Goal: Task Accomplishment & Management: Manage account settings

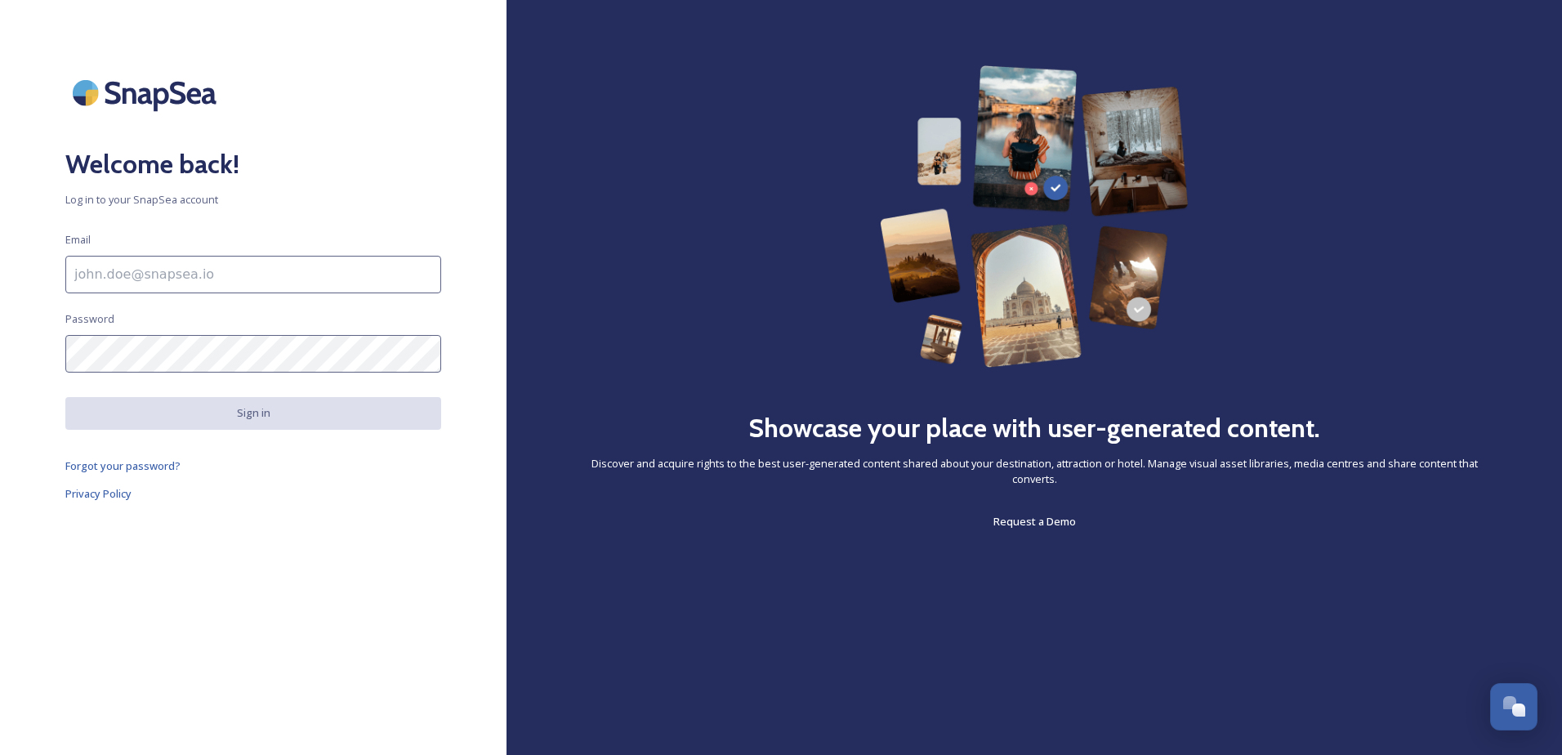
drag, startPoint x: 283, startPoint y: 234, endPoint x: 243, endPoint y: 223, distance: 41.6
click at [243, 223] on div "Welcome back! Log in to your SnapSea account Email Password Sign in Forgot your…" at bounding box center [253, 377] width 507 height 624
drag, startPoint x: 243, startPoint y: 223, endPoint x: 206, endPoint y: 223, distance: 36.8
click at [206, 223] on div "Welcome back! Log in to your SnapSea account Email Password Sign in Forgot your…" at bounding box center [253, 377] width 507 height 624
click at [277, 273] on input at bounding box center [253, 275] width 376 height 38
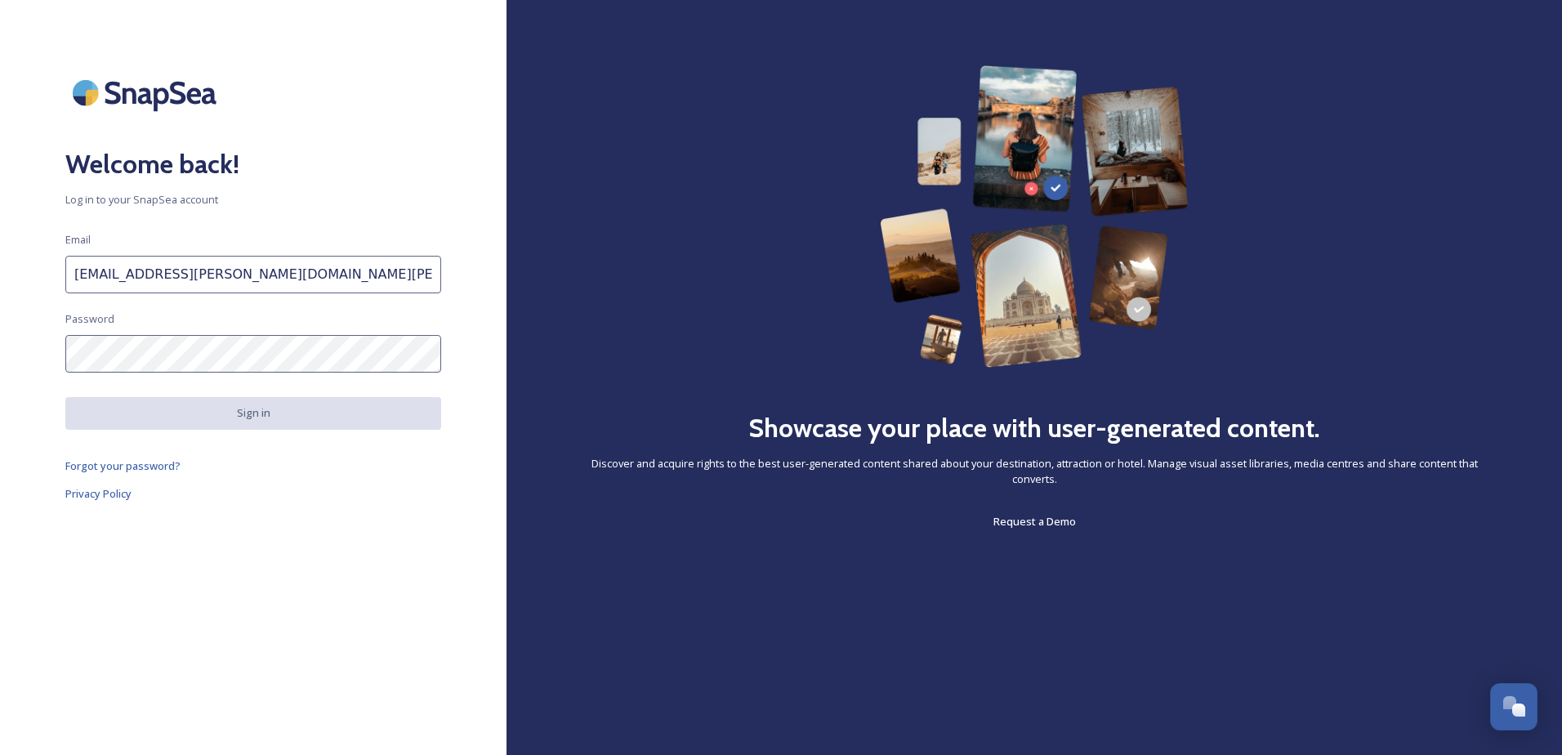
type input "[EMAIL_ADDRESS][PERSON_NAME][DOMAIN_NAME][PERSON_NAME]"
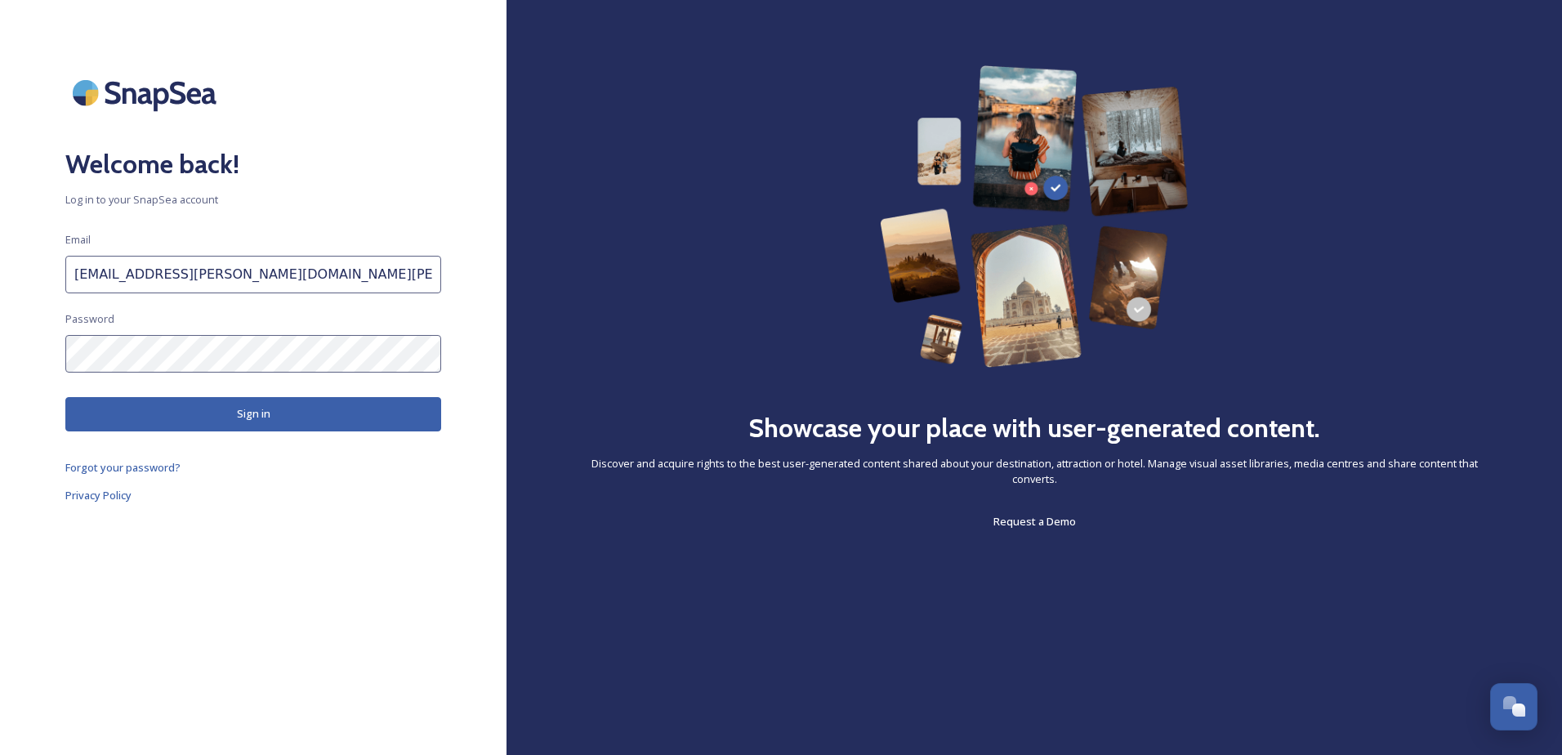
click at [330, 424] on button "Sign in" at bounding box center [253, 413] width 376 height 33
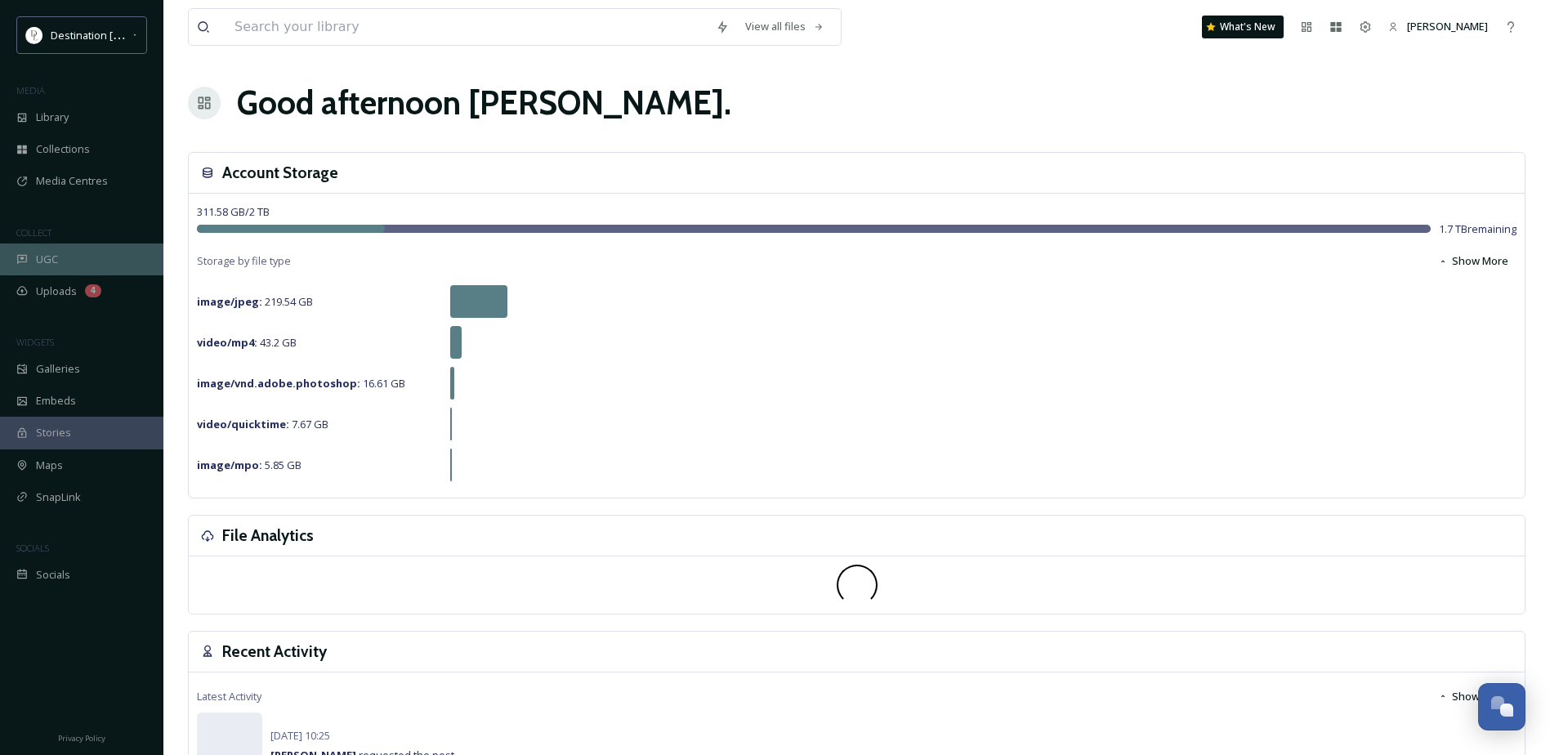
click at [64, 261] on div "UGC" at bounding box center [81, 259] width 163 height 32
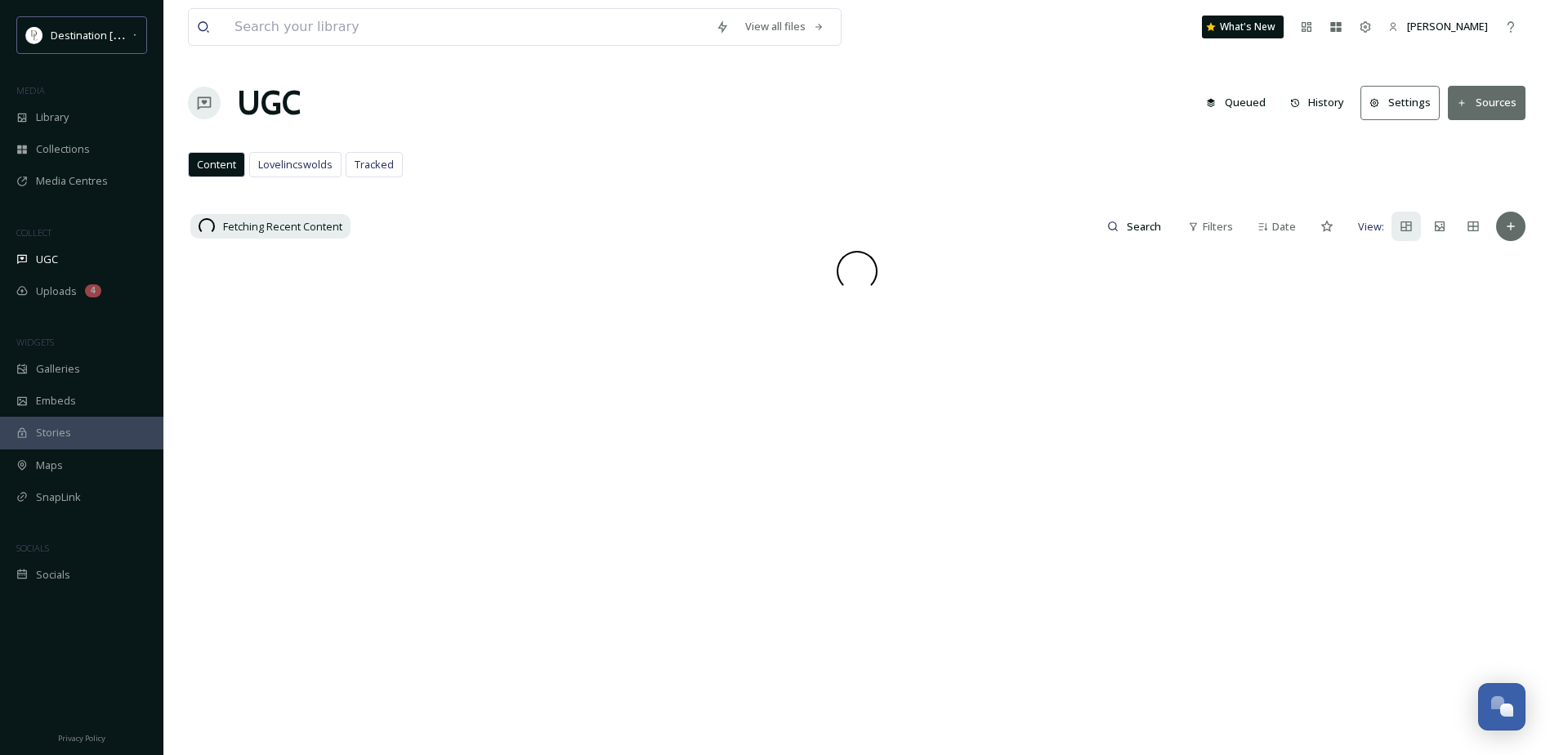
click at [1395, 101] on button "Settings" at bounding box center [1399, 102] width 79 height 33
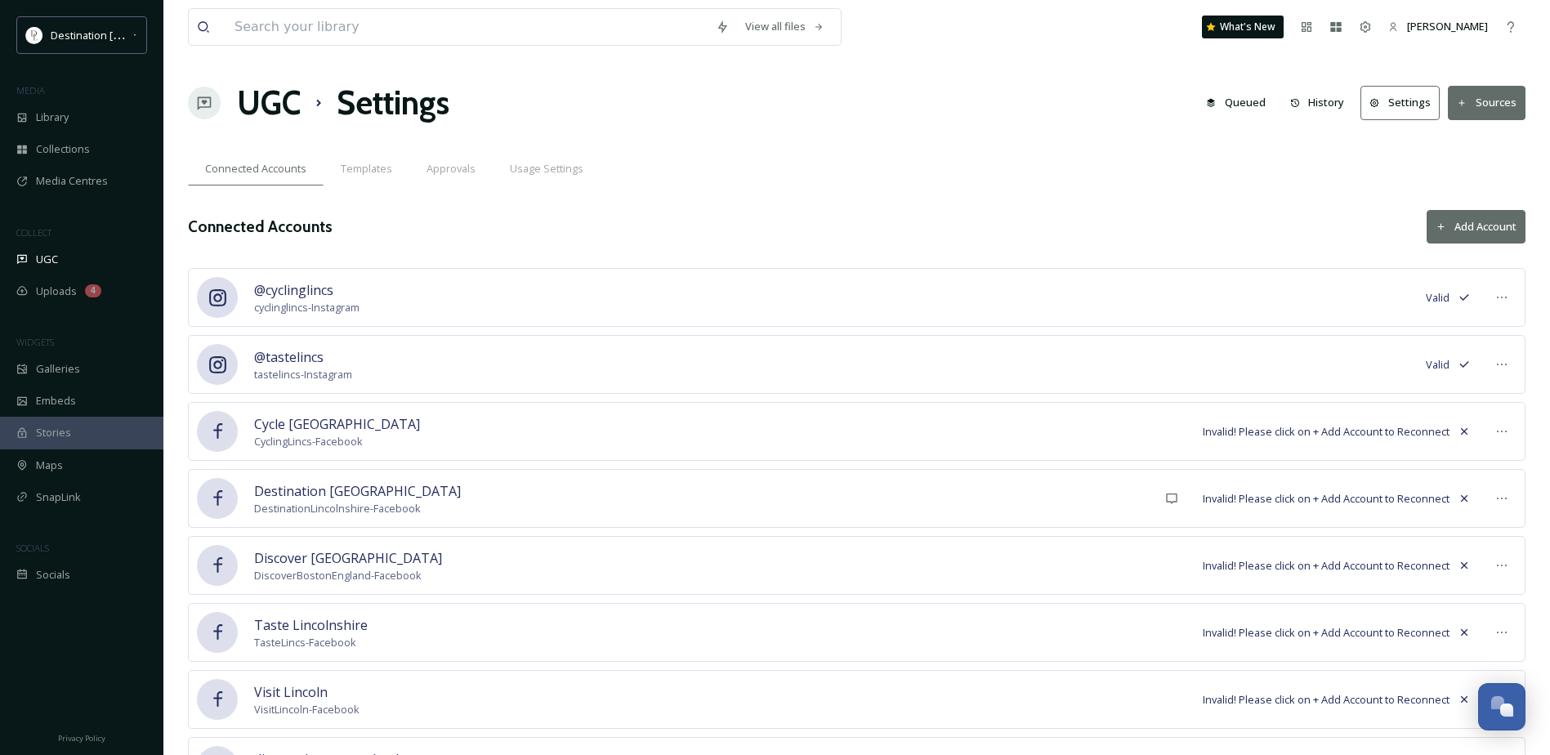
click at [1388, 106] on button "Settings" at bounding box center [1399, 102] width 79 height 33
click at [1427, 220] on button "Add Account" at bounding box center [1476, 226] width 99 height 33
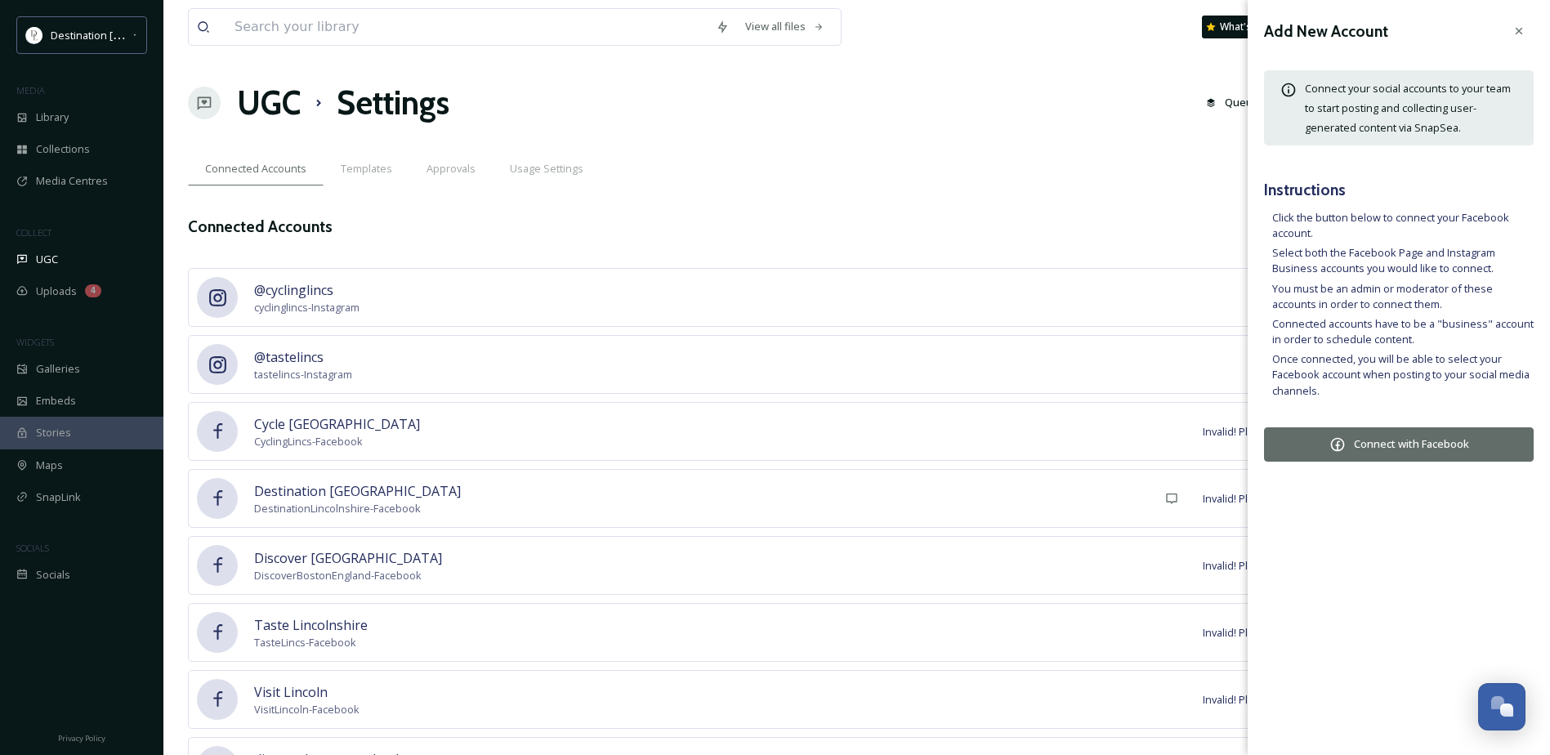
click at [1371, 442] on button "Connect with Facebook" at bounding box center [1399, 444] width 270 height 34
click at [1523, 30] on icon at bounding box center [1518, 31] width 13 height 13
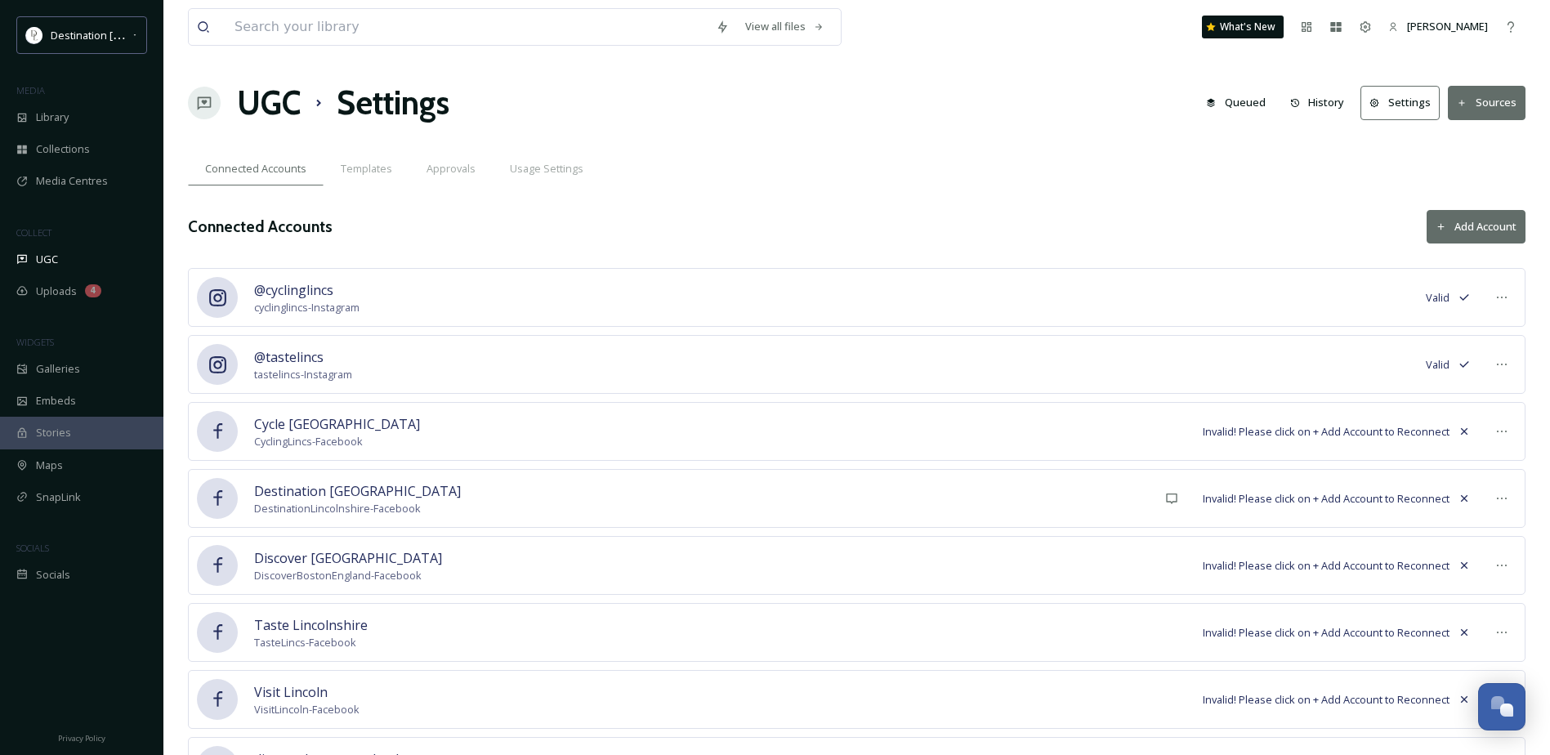
drag, startPoint x: 1037, startPoint y: 158, endPoint x: 991, endPoint y: 159, distance: 45.8
drag, startPoint x: 991, startPoint y: 159, endPoint x: 967, endPoint y: 158, distance: 23.8
click at [967, 158] on div "Connected Accounts Templates Approvals Usage Settings" at bounding box center [857, 168] width 1338 height 33
drag, startPoint x: 857, startPoint y: 150, endPoint x: 807, endPoint y: 92, distance: 75.9
click at [807, 92] on div "UGC Settings Queued History Settings Sources" at bounding box center [857, 102] width 1338 height 49
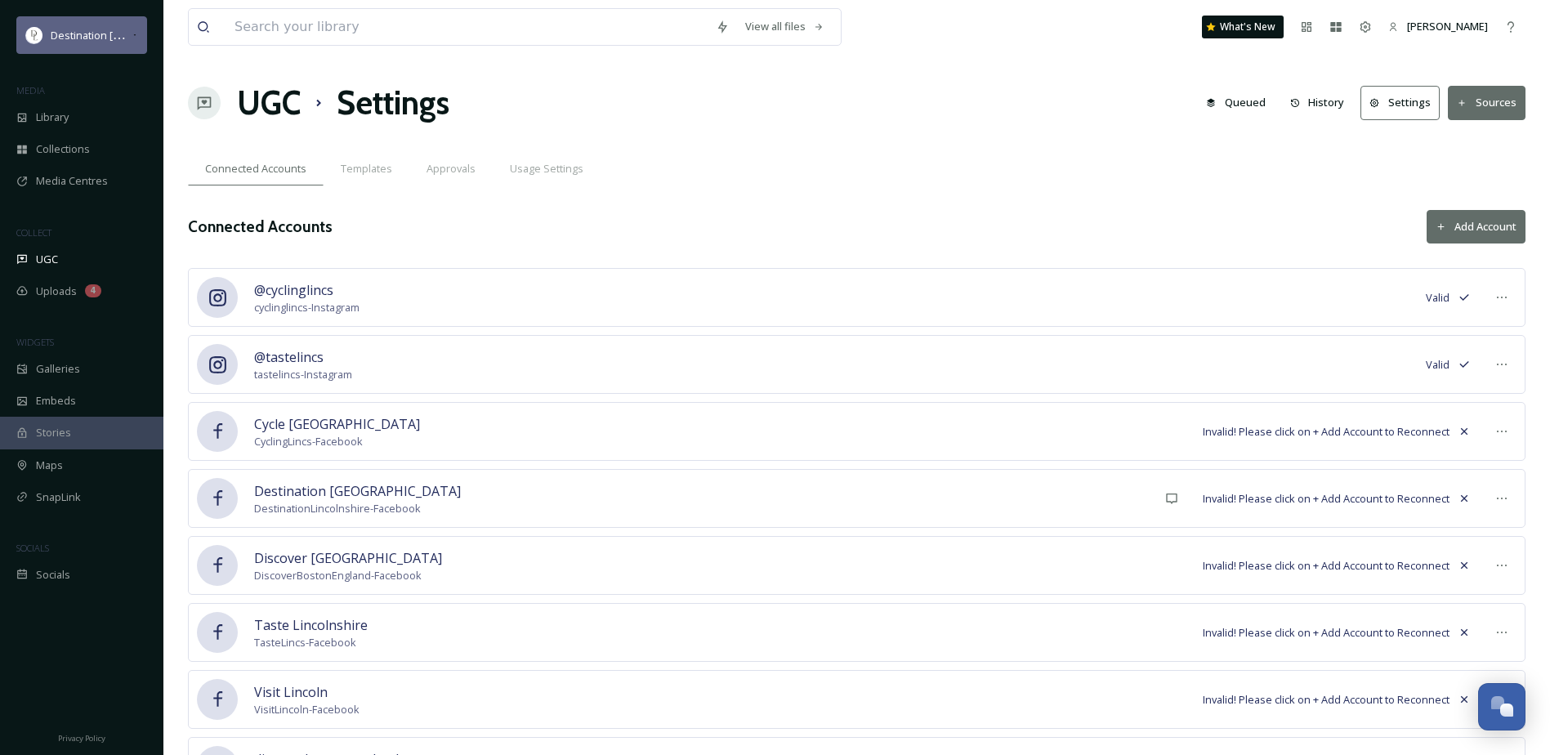
click at [126, 33] on span "Destination [GEOGRAPHIC_DATA]" at bounding box center [132, 35] width 163 height 16
click at [121, 35] on span "Destination [GEOGRAPHIC_DATA]" at bounding box center [132, 35] width 163 height 16
click at [127, 36] on span "Destination [GEOGRAPHIC_DATA]" at bounding box center [132, 35] width 163 height 16
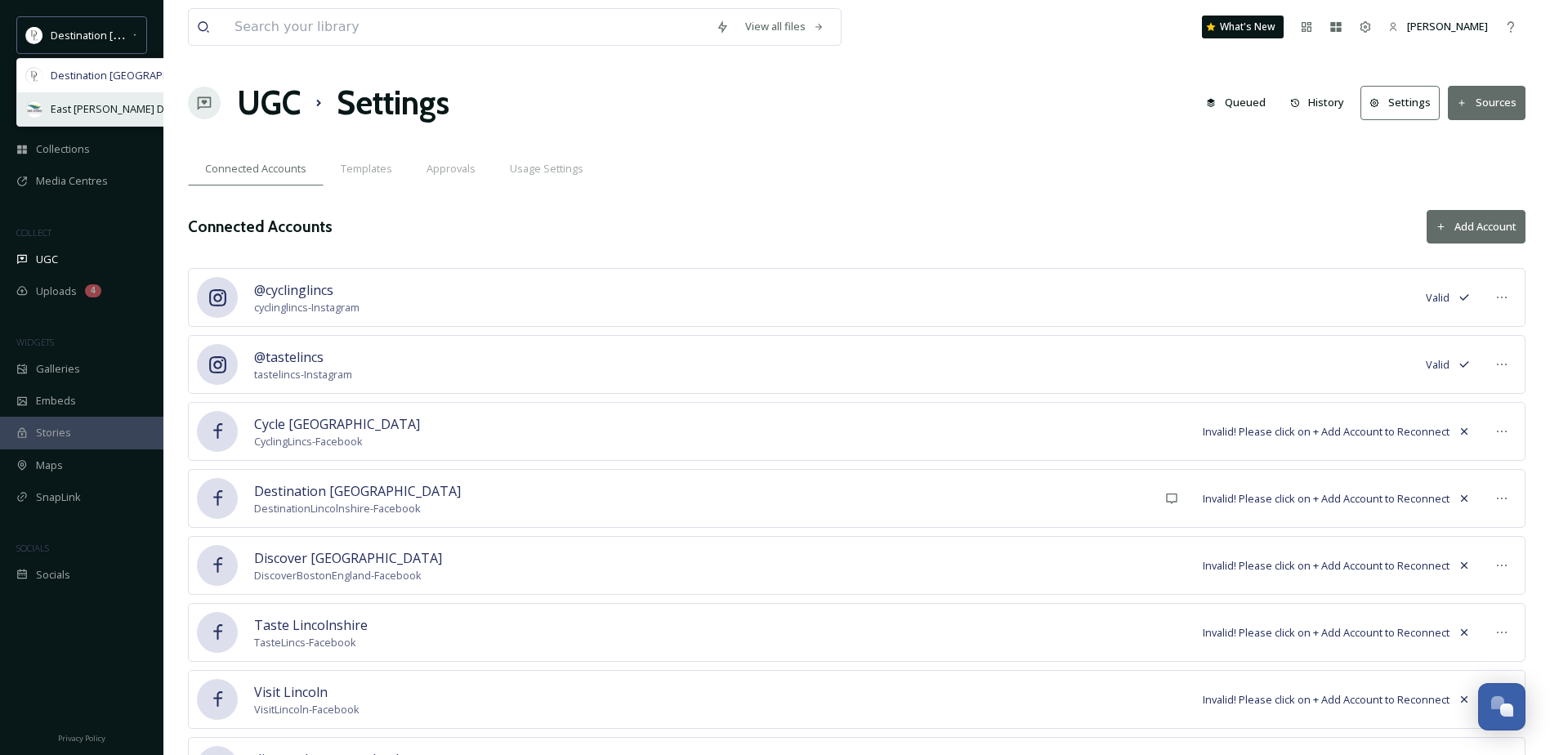
click at [103, 102] on span "East [PERSON_NAME] District Council" at bounding box center [140, 109] width 178 height 16
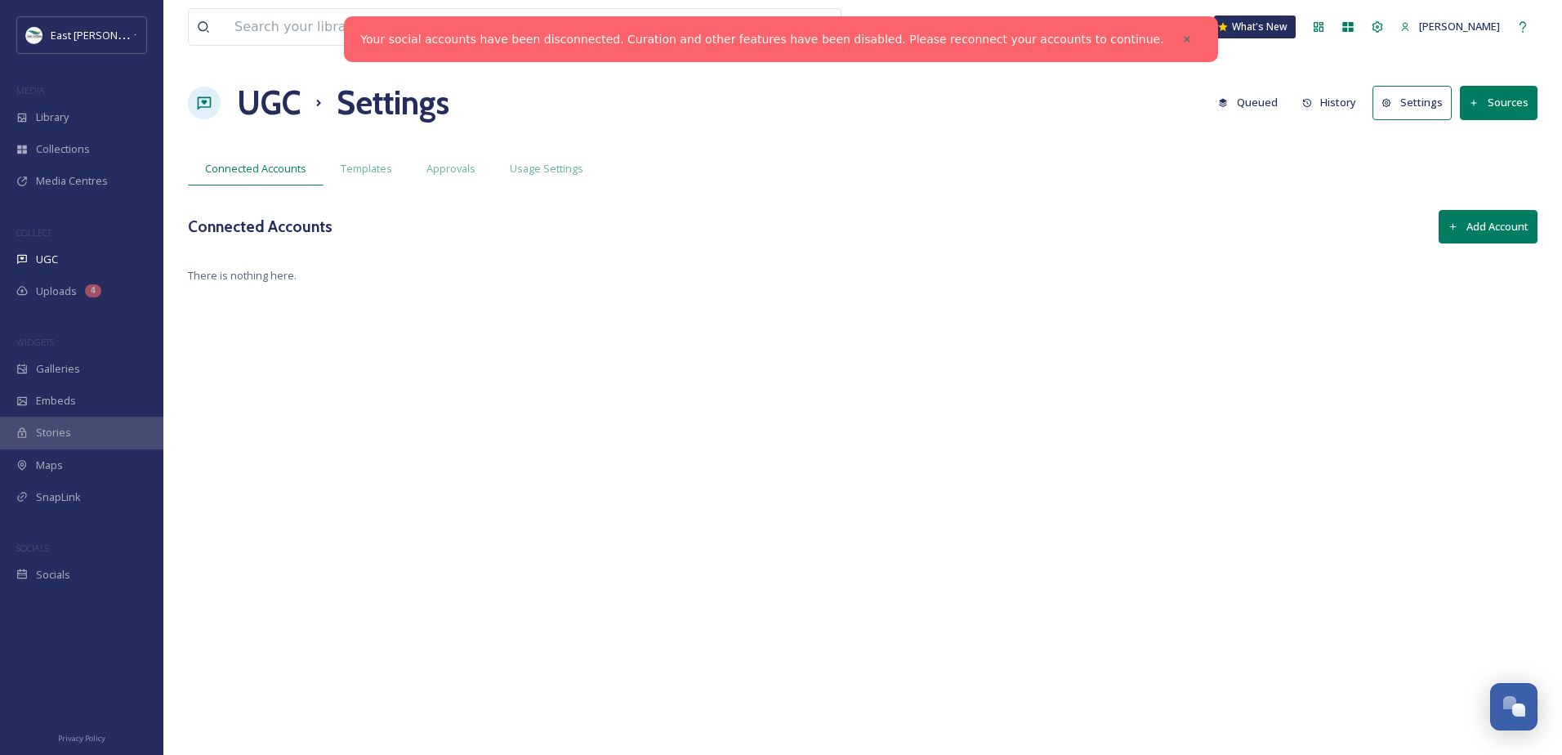
drag, startPoint x: 628, startPoint y: 127, endPoint x: 580, endPoint y: 111, distance: 50.9
click at [580, 111] on div "UGC Settings Queued History Settings Sources" at bounding box center [863, 102] width 1350 height 49
drag, startPoint x: 578, startPoint y: 111, endPoint x: 543, endPoint y: 101, distance: 36.5
click at [543, 101] on div "UGC Settings Queued History Settings Sources" at bounding box center [863, 102] width 1350 height 49
drag, startPoint x: 596, startPoint y: 326, endPoint x: 497, endPoint y: 308, distance: 100.5
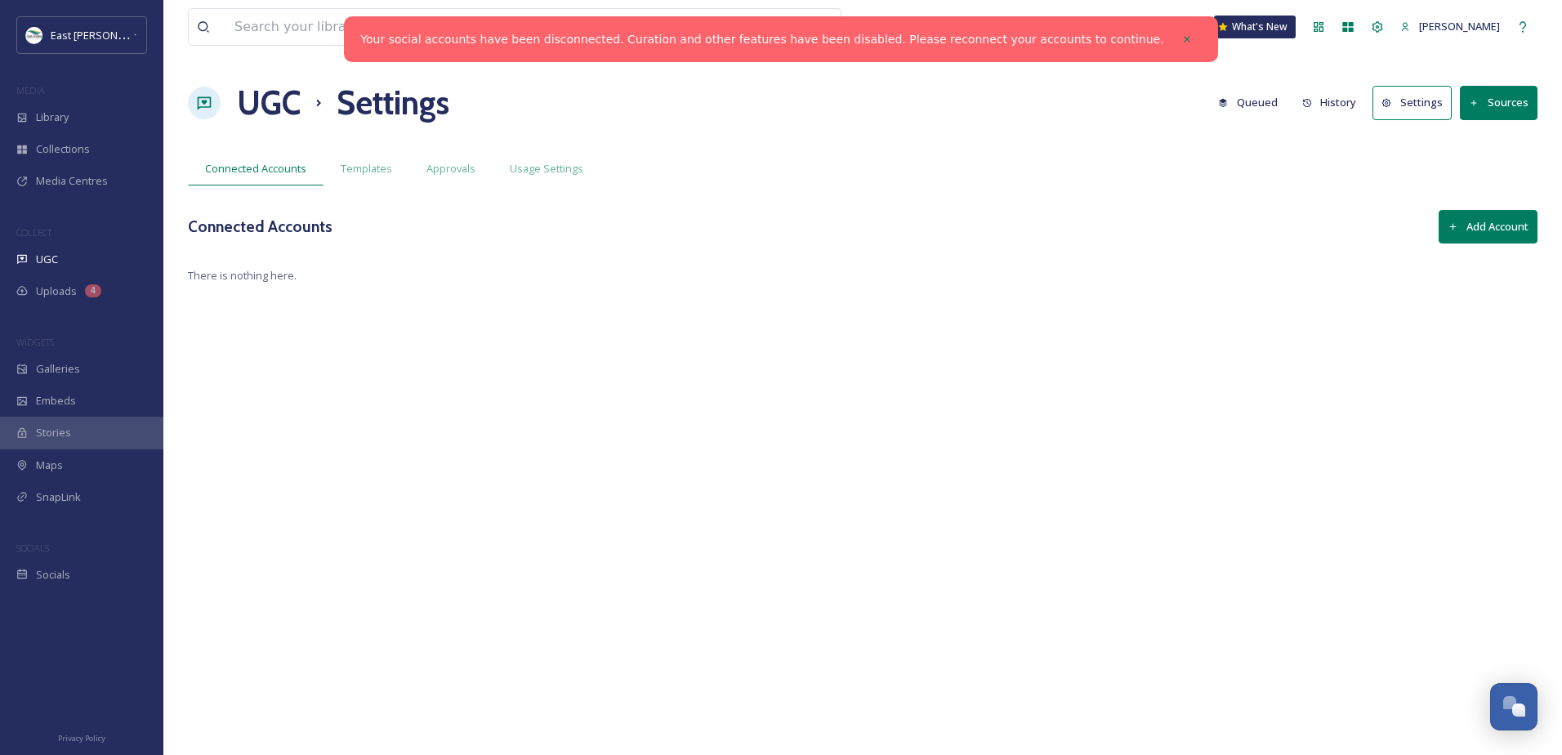
drag, startPoint x: 497, startPoint y: 308, endPoint x: 474, endPoint y: 265, distance: 49.0
click at [470, 265] on div "View all files What's New Luke UGC Settings Queued History Settings Sources Con…" at bounding box center [862, 377] width 1399 height 755
drag, startPoint x: 474, startPoint y: 265, endPoint x: 457, endPoint y: 245, distance: 26.1
click at [451, 248] on div "View all files What's New Luke UGC Settings Queued History Settings Sources Con…" at bounding box center [862, 377] width 1399 height 755
drag, startPoint x: 525, startPoint y: 301, endPoint x: 494, endPoint y: 288, distance: 34.1
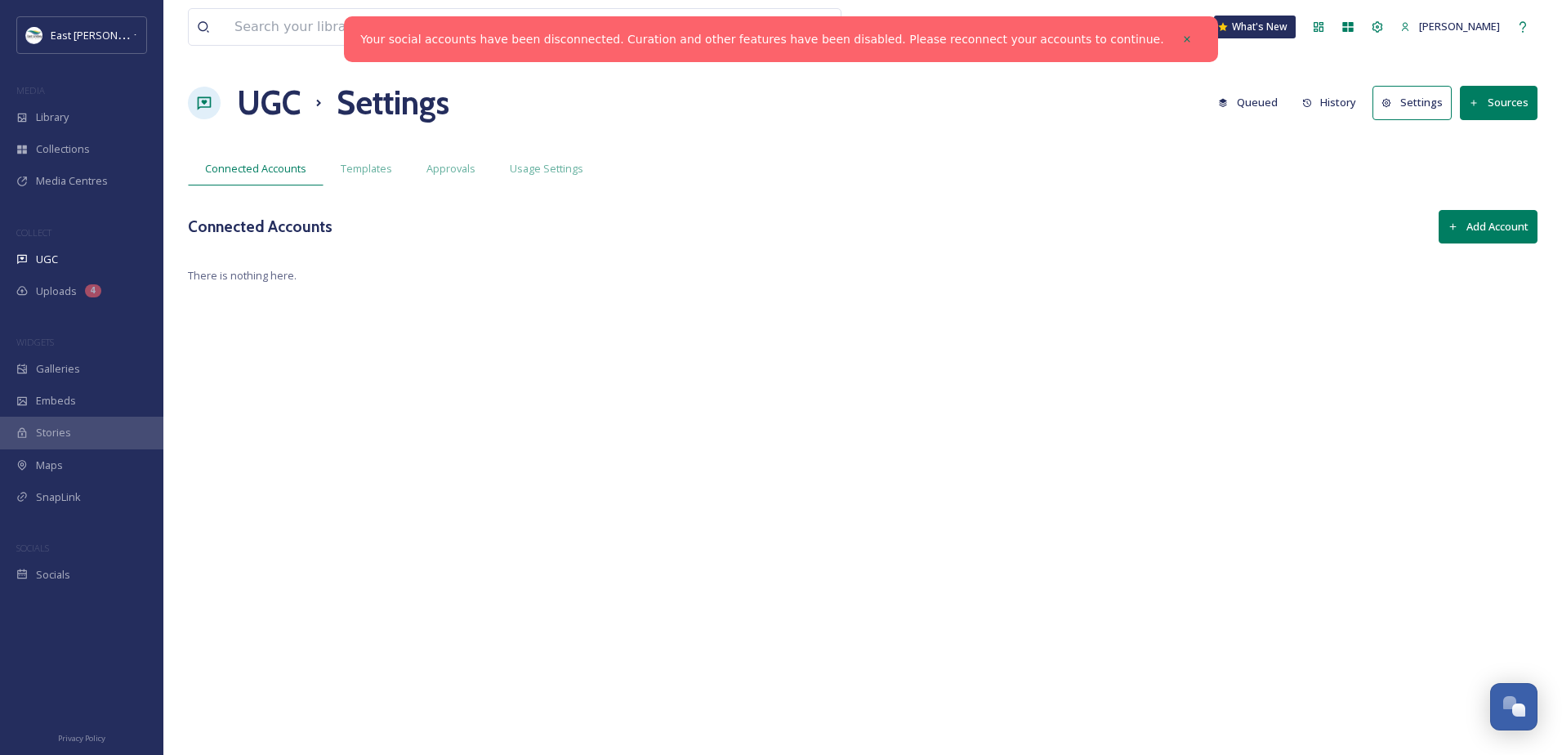
click at [494, 288] on div "View all files What's New Luke UGC Settings Queued History Settings Sources Con…" at bounding box center [862, 377] width 1399 height 755
drag, startPoint x: 492, startPoint y: 288, endPoint x: 430, endPoint y: 260, distance: 68.4
click at [431, 260] on div "View all files What's New Luke UGC Settings Queued History Settings Sources Con…" at bounding box center [862, 377] width 1399 height 755
